Goal: Transaction & Acquisition: Purchase product/service

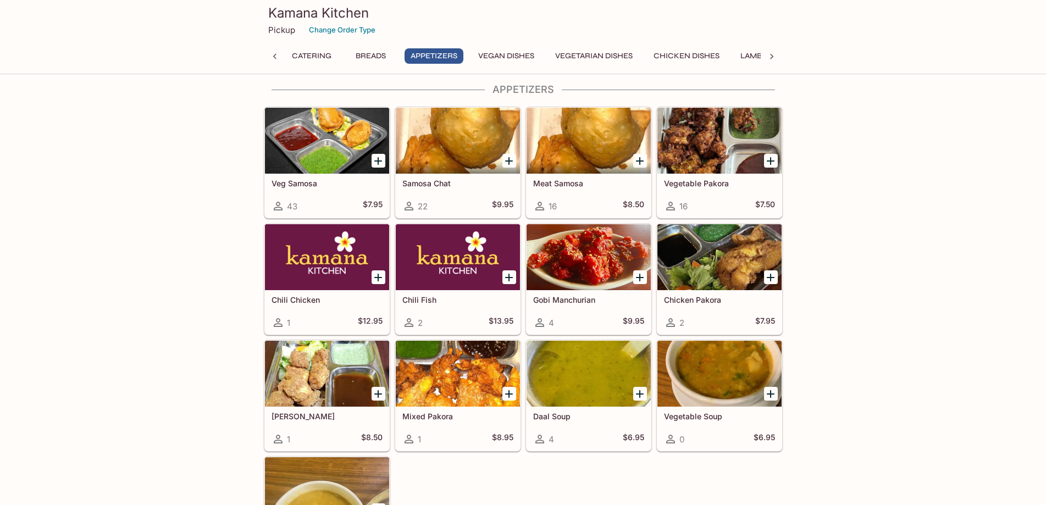
scroll to position [1065, 0]
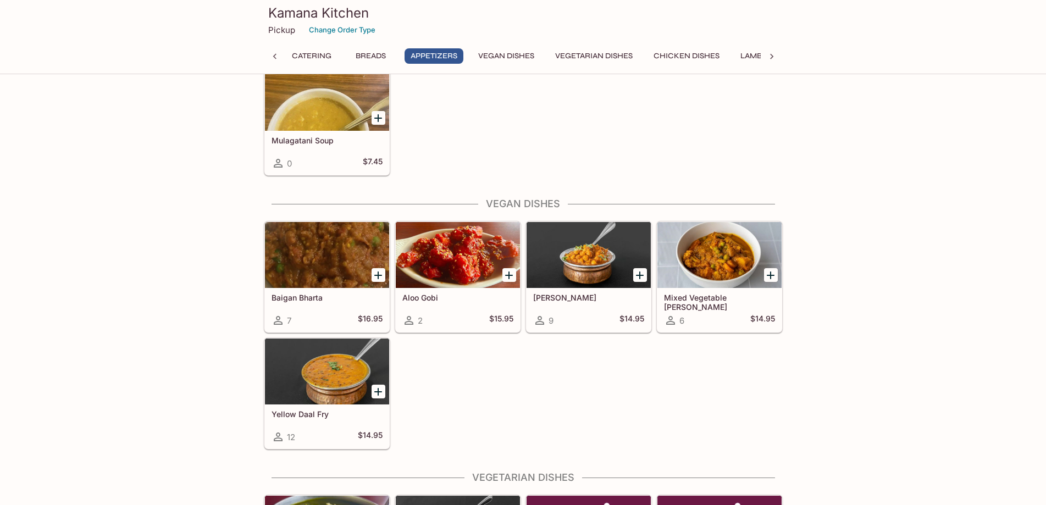
click at [775, 272] on icon "Add Mixed Vegetable Curry" at bounding box center [770, 275] width 13 height 13
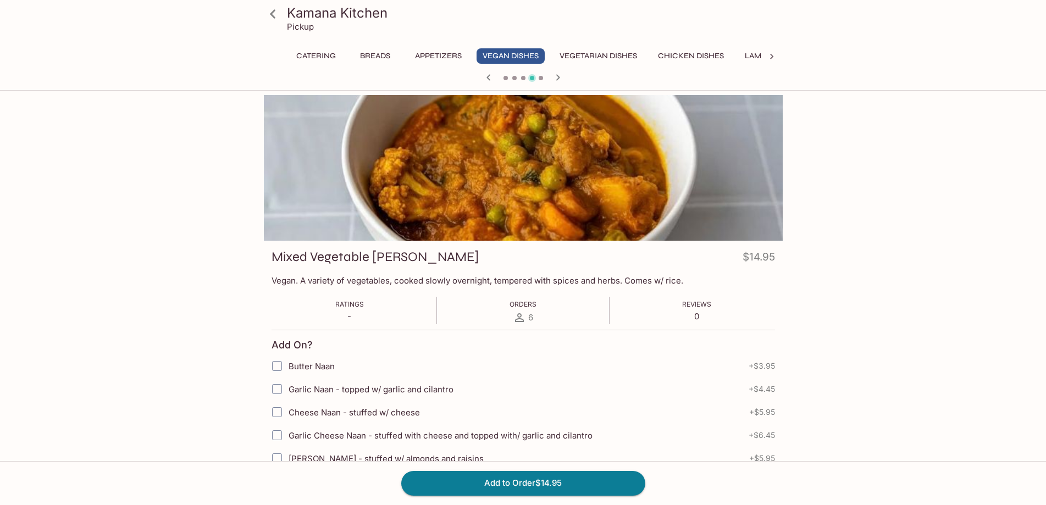
scroll to position [112, 0]
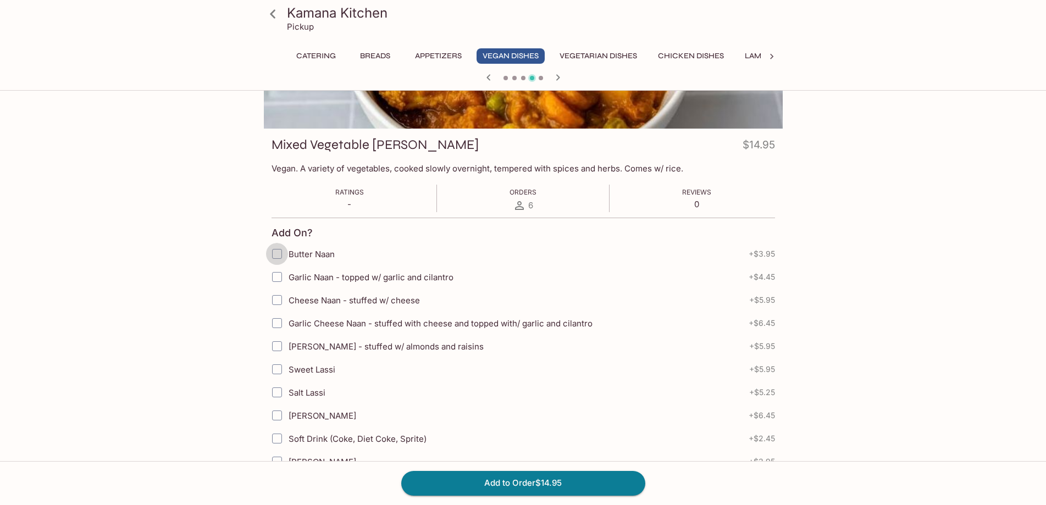
click at [275, 253] on input "Butter Naan" at bounding box center [277, 254] width 22 height 22
checkbox input "true"
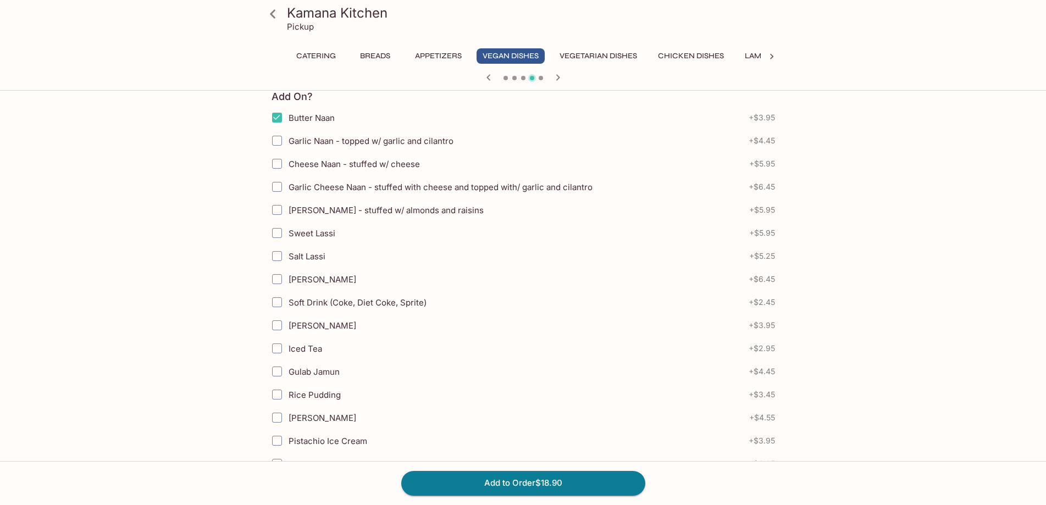
scroll to position [192, 0]
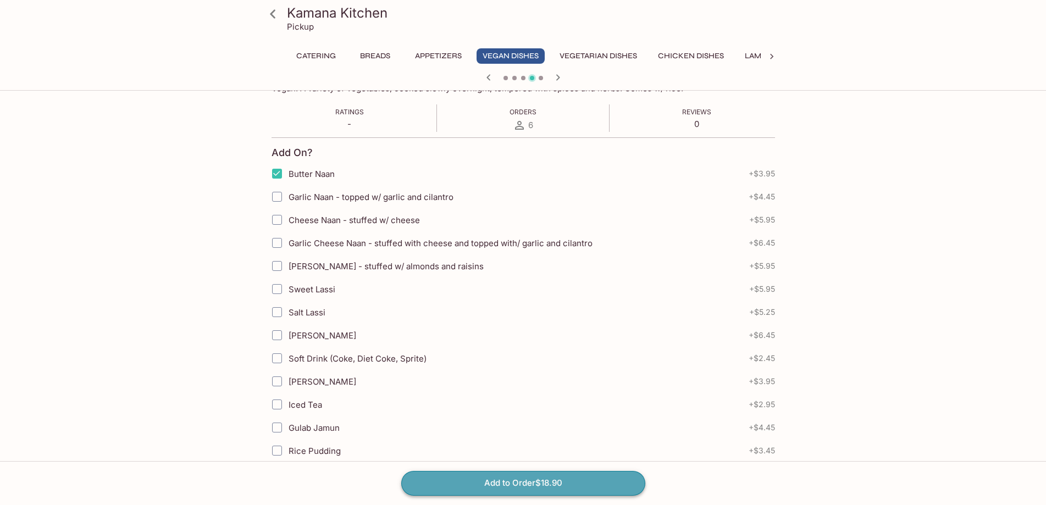
click at [512, 485] on button "Add to Order $18.90" at bounding box center [523, 483] width 244 height 24
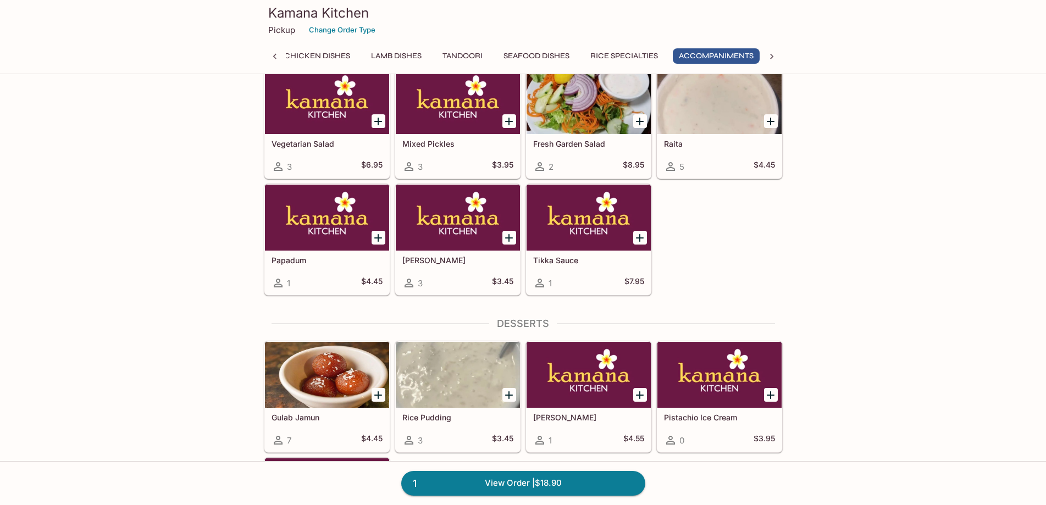
scroll to position [0, 380]
click at [512, 241] on icon "Add Mango Chutney" at bounding box center [508, 237] width 13 height 13
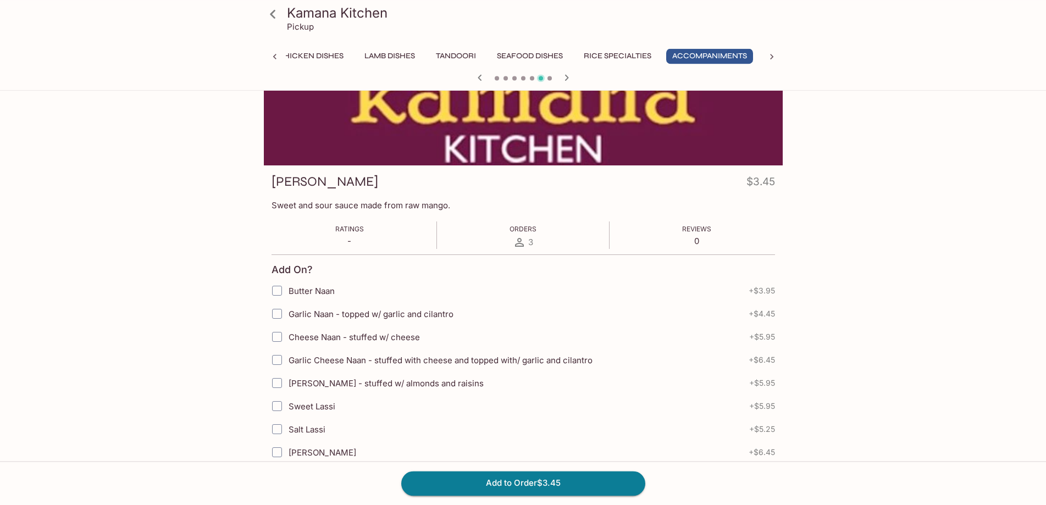
scroll to position [26, 0]
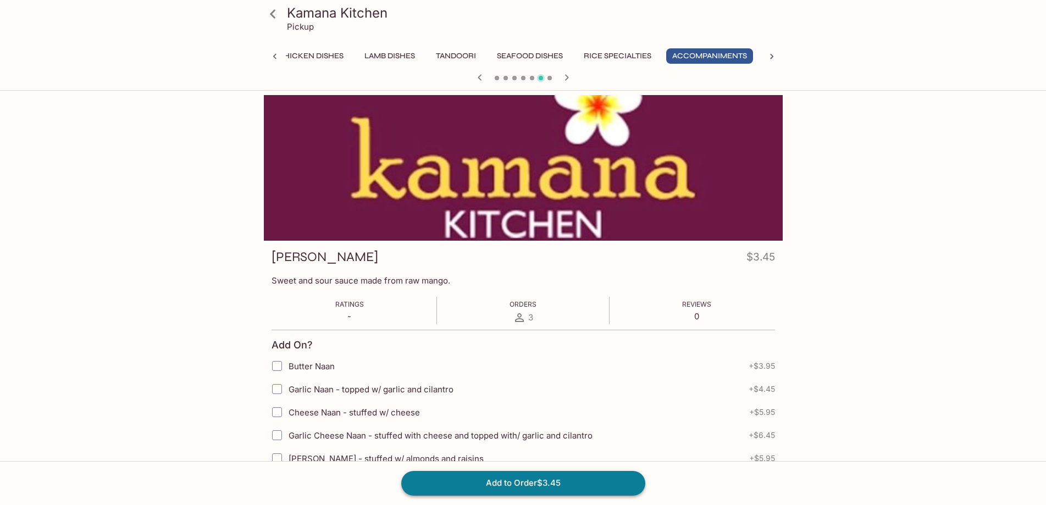
click at [508, 485] on button "Add to Order $3.45" at bounding box center [523, 483] width 244 height 24
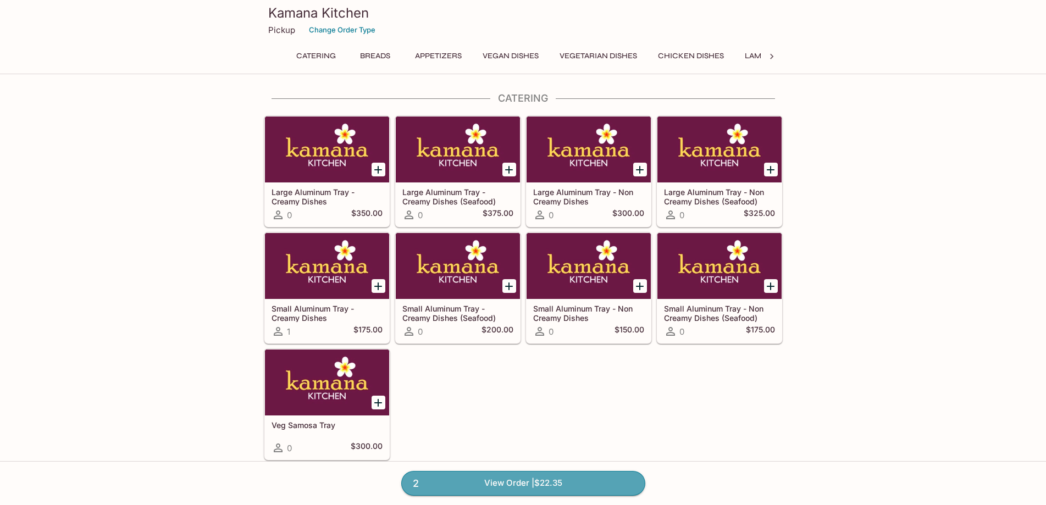
click at [528, 485] on link "2 View Order | $22.35" at bounding box center [523, 483] width 244 height 24
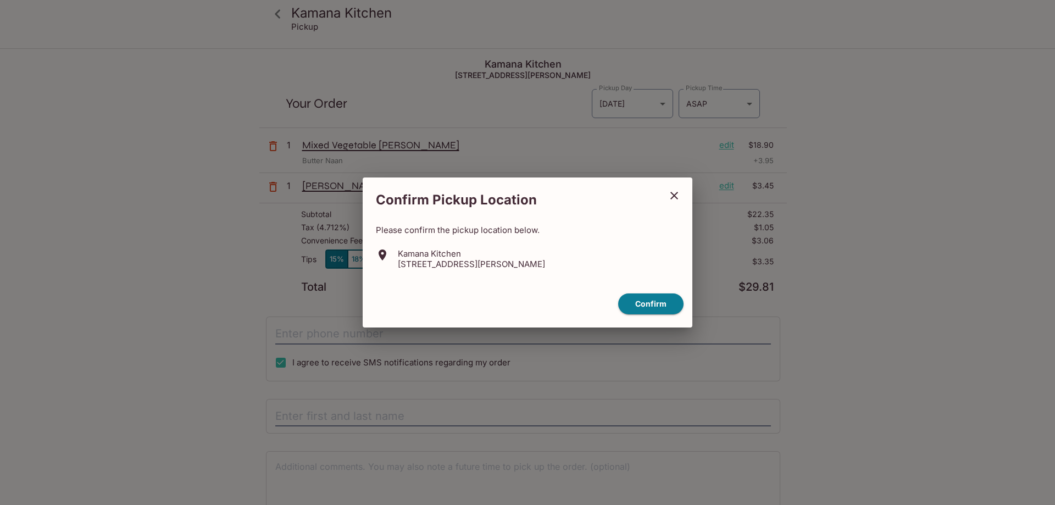
click at [675, 196] on icon "close" at bounding box center [675, 196] width 8 height 8
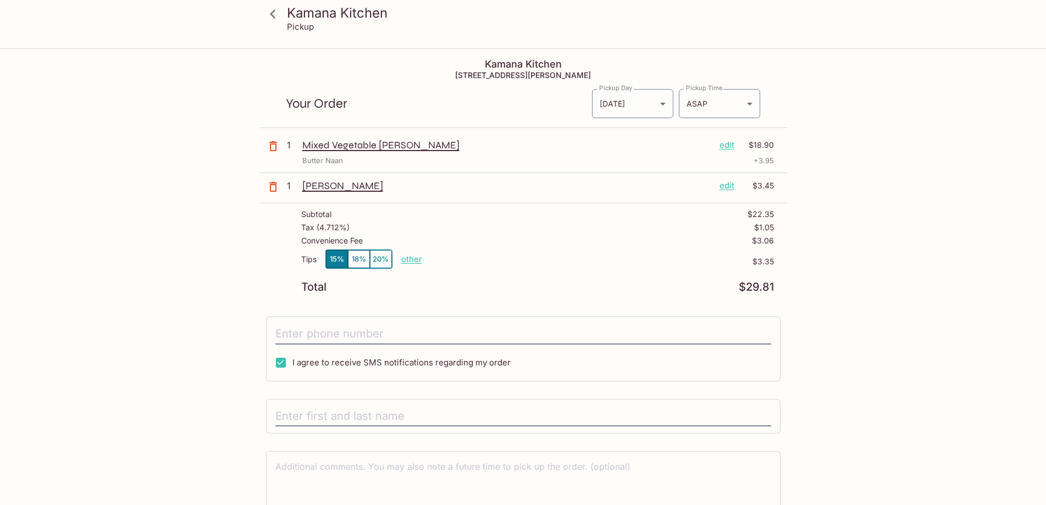
click at [728, 145] on p "edit" at bounding box center [727, 145] width 15 height 12
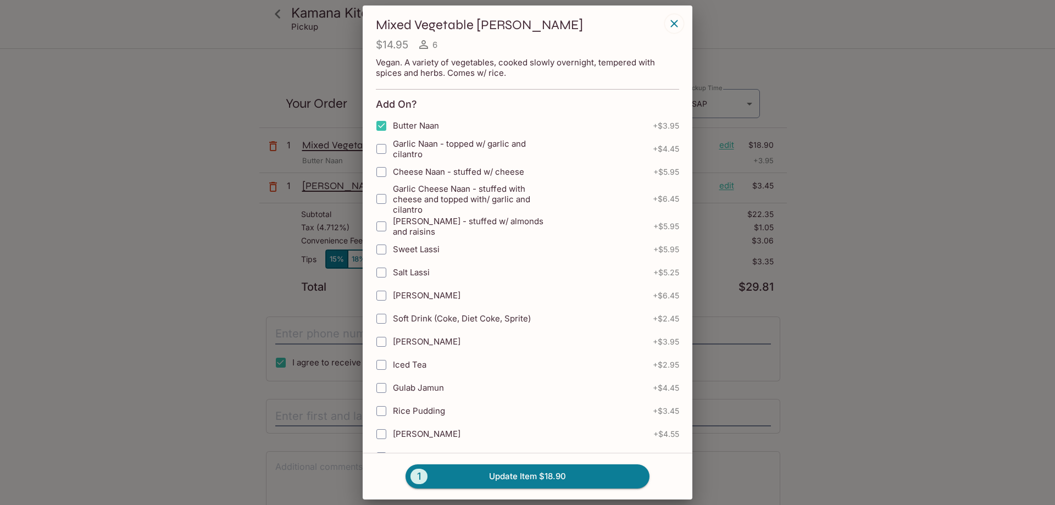
click at [674, 25] on icon "button" at bounding box center [674, 23] width 13 height 13
